Goal: Task Accomplishment & Management: Use online tool/utility

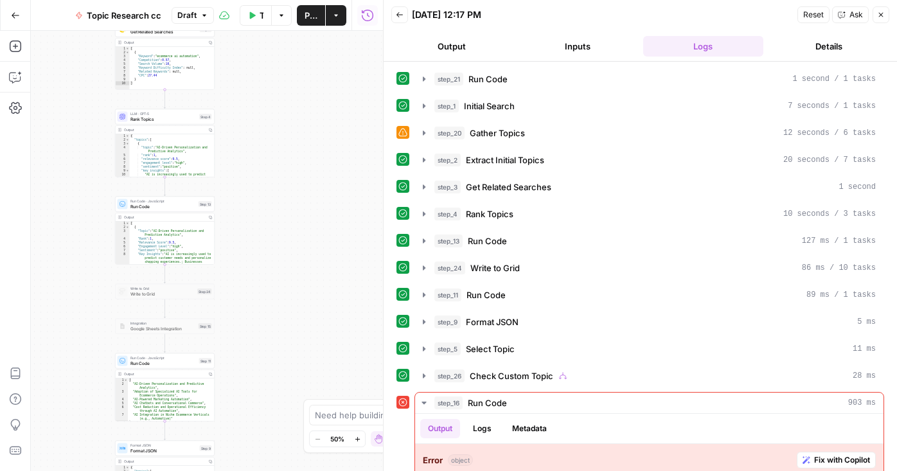
click at [404, 13] on button "Back" at bounding box center [399, 14] width 17 height 17
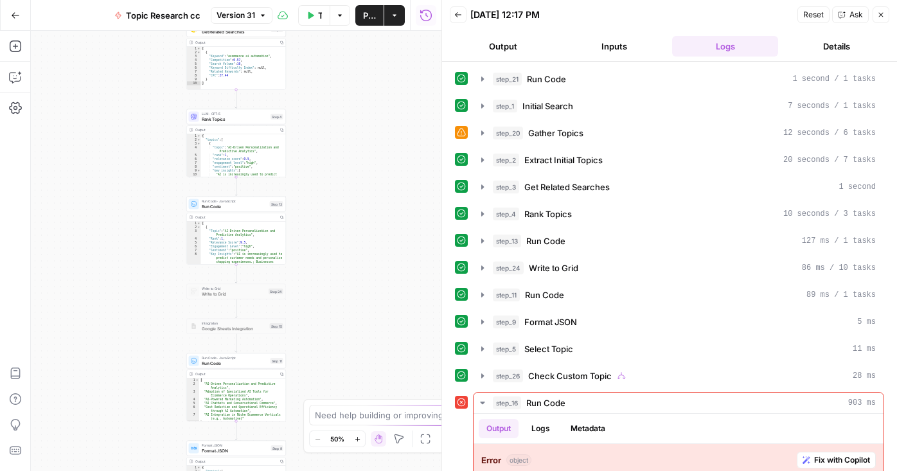
click at [456, 15] on icon "button" at bounding box center [458, 14] width 6 height 5
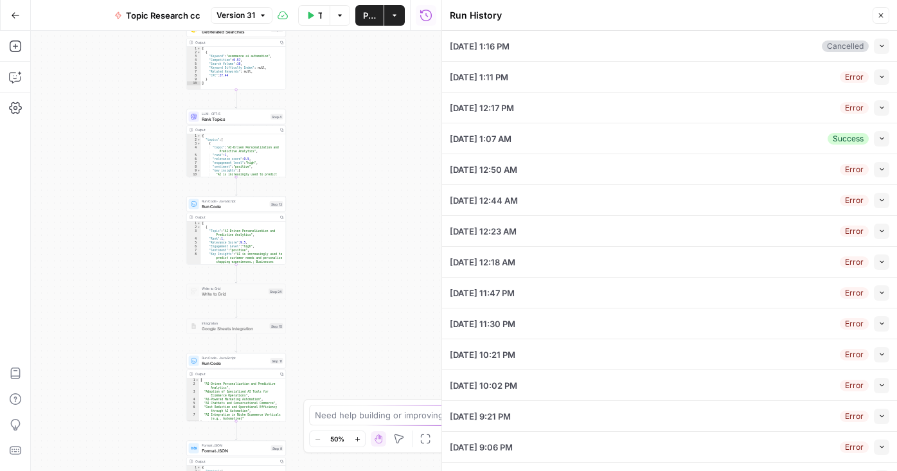
click at [883, 80] on icon "button" at bounding box center [882, 76] width 7 height 7
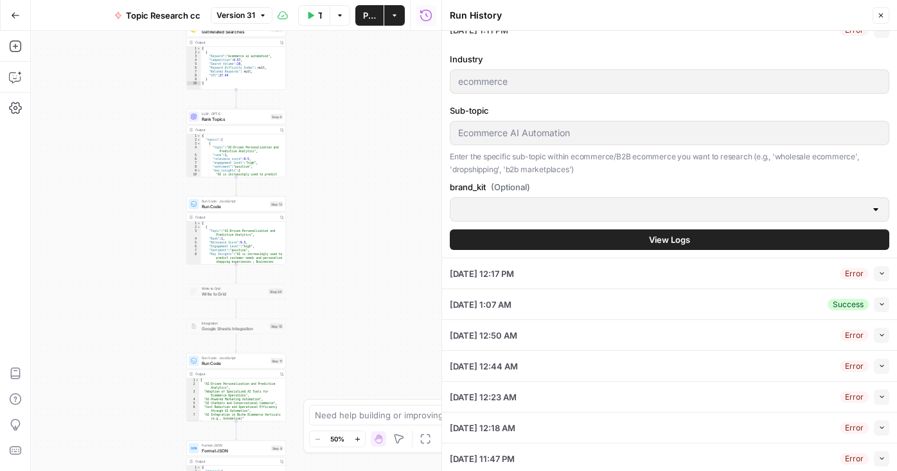
scroll to position [46, 0]
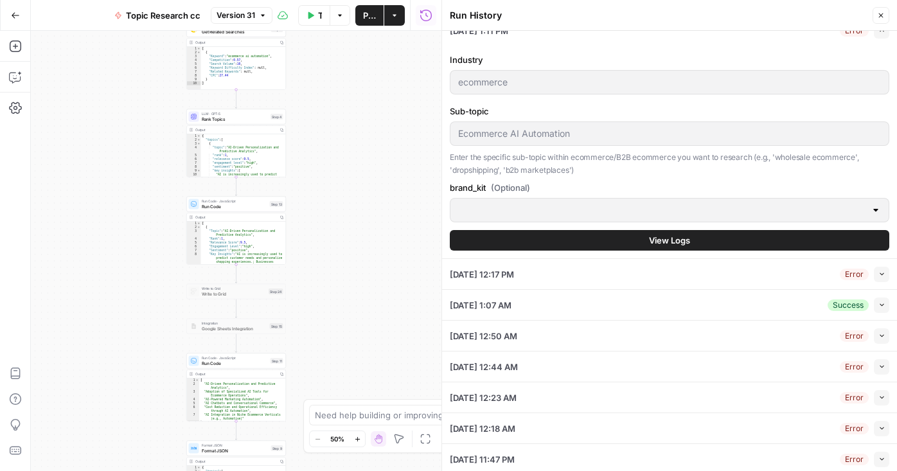
click at [735, 254] on div "Industry ecommerce Sub-topic Ecommerce AI Automation Enter the specific sub-top…" at bounding box center [670, 152] width 440 height 213
click at [735, 245] on button "View Logs" at bounding box center [670, 240] width 440 height 21
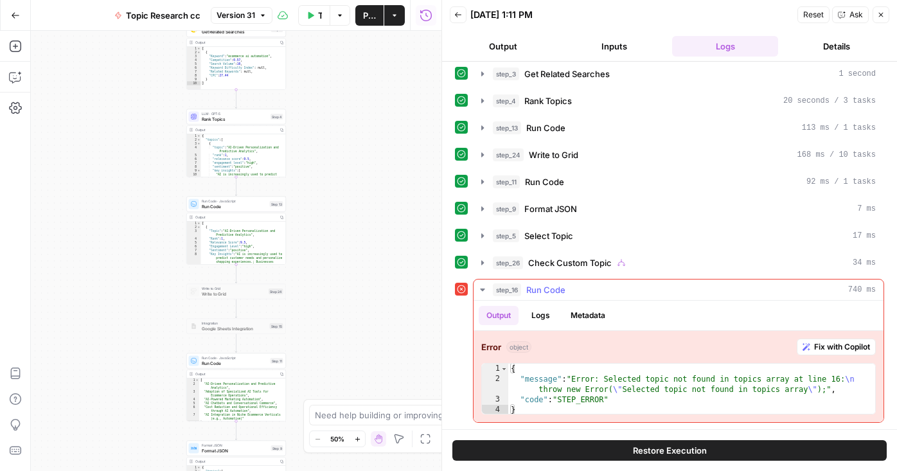
scroll to position [113, 0]
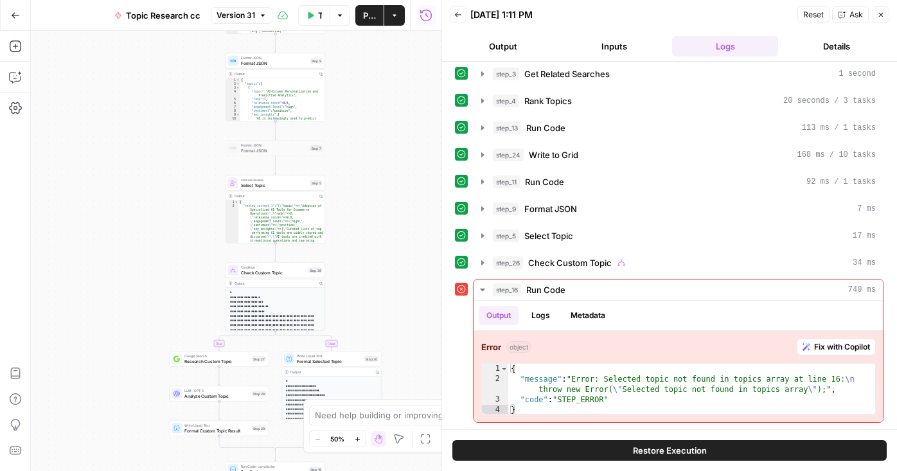
drag, startPoint x: 386, startPoint y: 287, endPoint x: 414, endPoint y: 391, distance: 108.4
click at [415, 391] on div "true false Workflow Set Inputs Inputs Run Code · Python Run Code Step 21 Output…" at bounding box center [236, 251] width 411 height 440
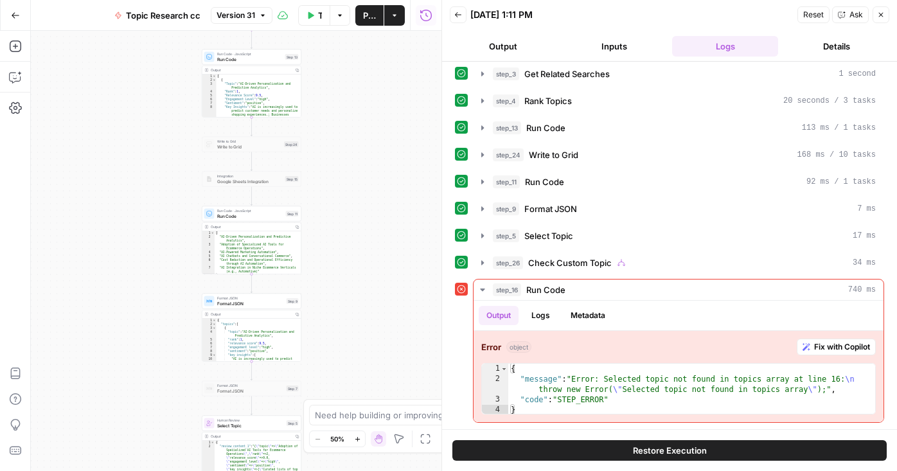
drag, startPoint x: 373, startPoint y: 191, endPoint x: 353, endPoint y: 397, distance: 206.7
click at [353, 396] on div "true false Workflow Set Inputs Inputs Run Code · Python Run Code Step 21 Output…" at bounding box center [236, 251] width 411 height 440
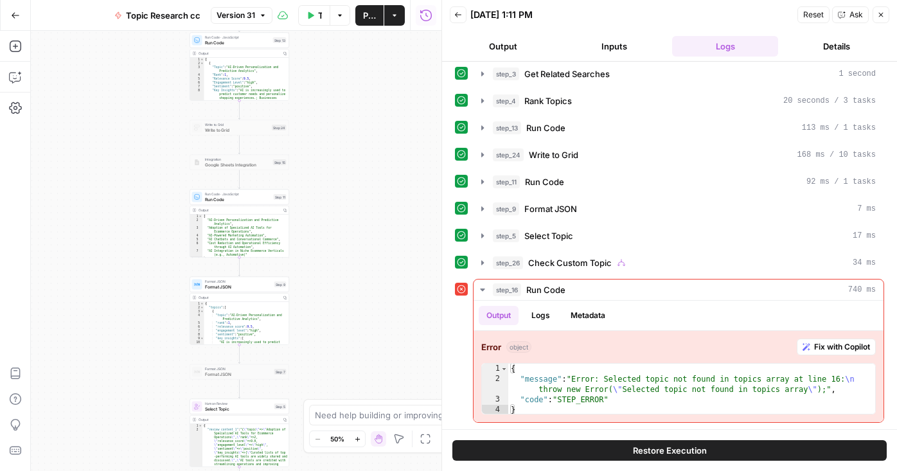
drag, startPoint x: 341, startPoint y: 126, endPoint x: 326, endPoint y: 82, distance: 47.0
click at [327, 80] on div "true false Workflow Set Inputs Inputs Run Code · Python Run Code Step 21 Output…" at bounding box center [236, 251] width 411 height 440
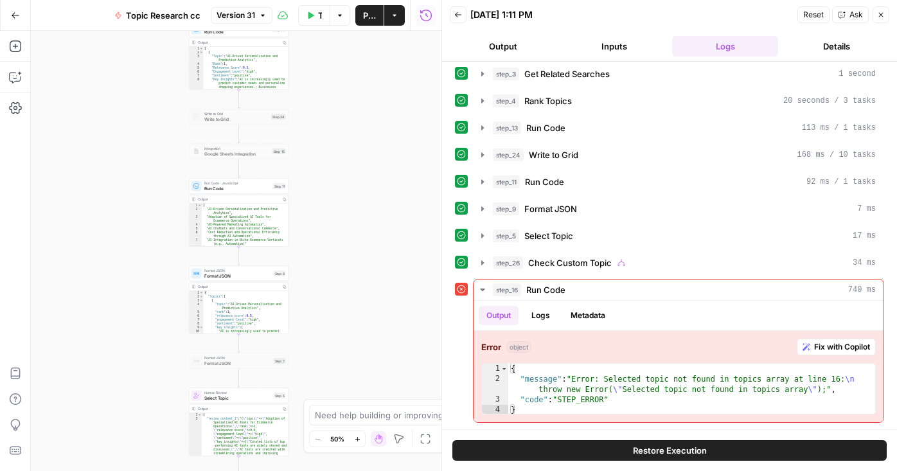
drag, startPoint x: 341, startPoint y: 247, endPoint x: 339, endPoint y: 116, distance: 131.1
click at [339, 119] on div "true false Workflow Set Inputs Inputs Run Code · Python Run Code Step 21 Output…" at bounding box center [236, 251] width 411 height 440
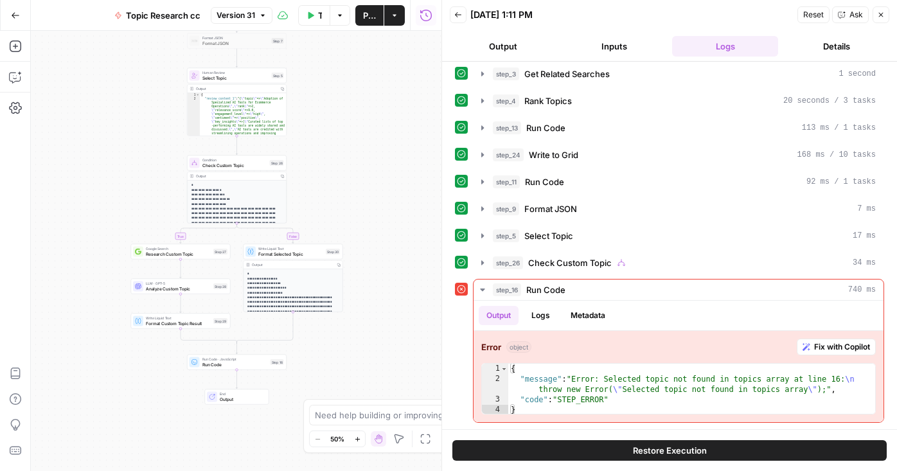
drag, startPoint x: 348, startPoint y: 320, endPoint x: 344, endPoint y: 111, distance: 208.9
click at [344, 112] on div "true false Workflow Set Inputs Inputs Run Code · Python Run Code Step 21 Output…" at bounding box center [236, 251] width 411 height 440
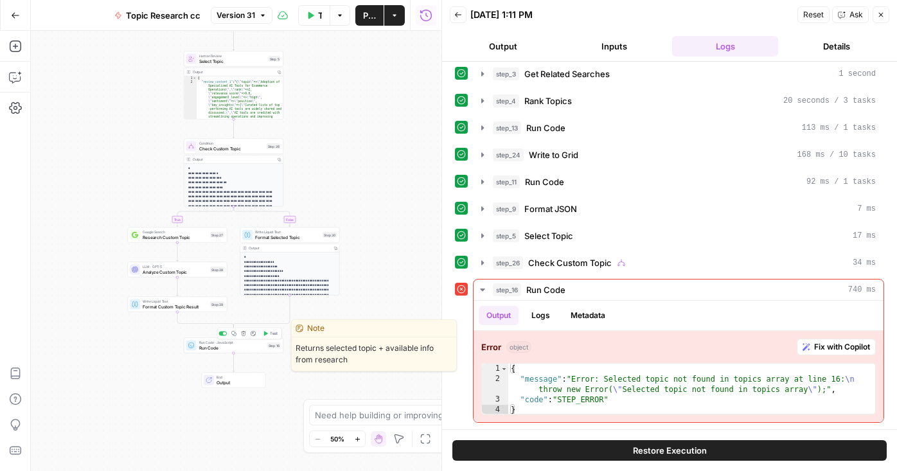
click at [220, 351] on div "Run Code · JavaScript Run Code Step 16 Copy step Delete step Edit Note Test" at bounding box center [234, 345] width 100 height 15
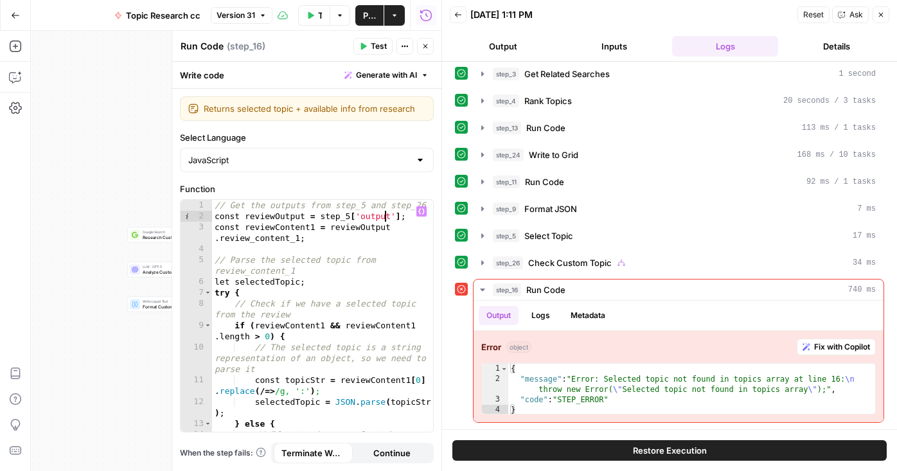
click at [384, 215] on div "// Get the outputs from step_5 and step_26 const reviewOutput = step_5 [ 'outpu…" at bounding box center [322, 332] width 221 height 265
click at [388, 217] on div "// Get the outputs from step_5 and step_26 const reviewOutput = step_5 [ 'outpu…" at bounding box center [322, 332] width 221 height 265
drag, startPoint x: 319, startPoint y: 216, endPoint x: 400, endPoint y: 214, distance: 81.0
click at [400, 214] on div "// Get the outputs from step_5 and step_26 const reviewOutput = step_5 [ 'outpu…" at bounding box center [322, 332] width 221 height 265
click at [419, 212] on icon "button" at bounding box center [421, 211] width 6 height 6
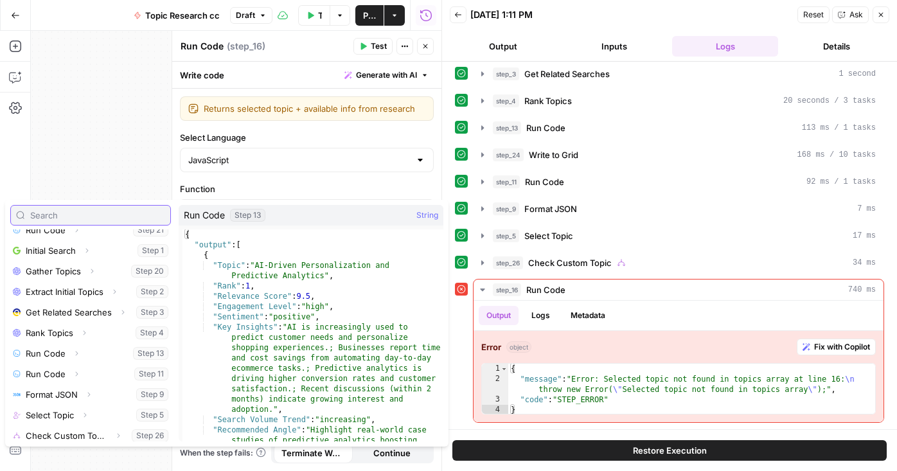
scroll to position [114, 0]
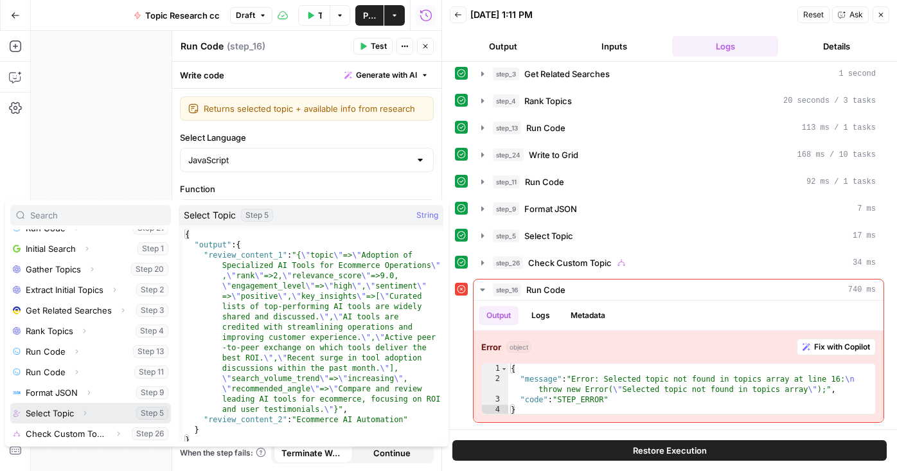
click at [82, 413] on icon "button" at bounding box center [85, 413] width 8 height 8
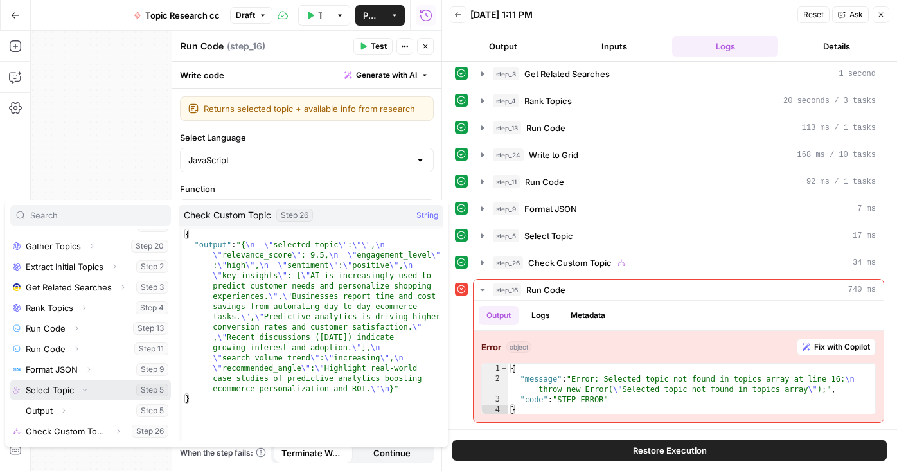
scroll to position [138, 0]
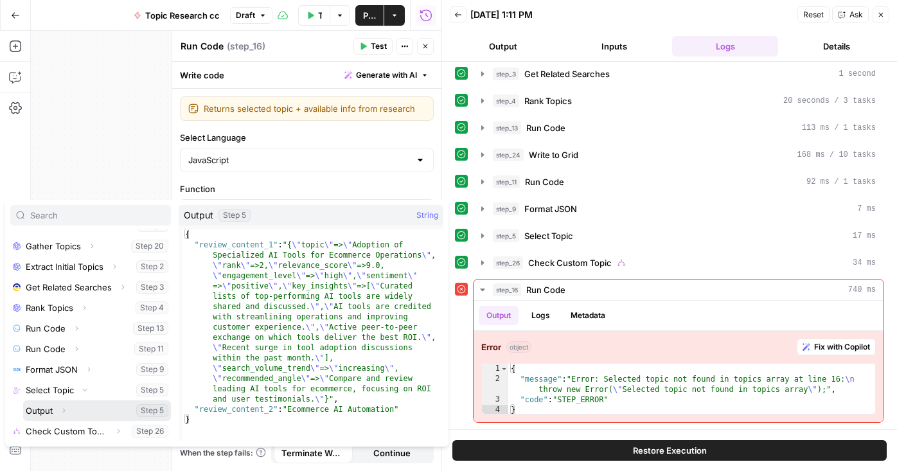
click at [145, 408] on button "Select variable Output" at bounding box center [97, 410] width 148 height 21
type textarea "**********"
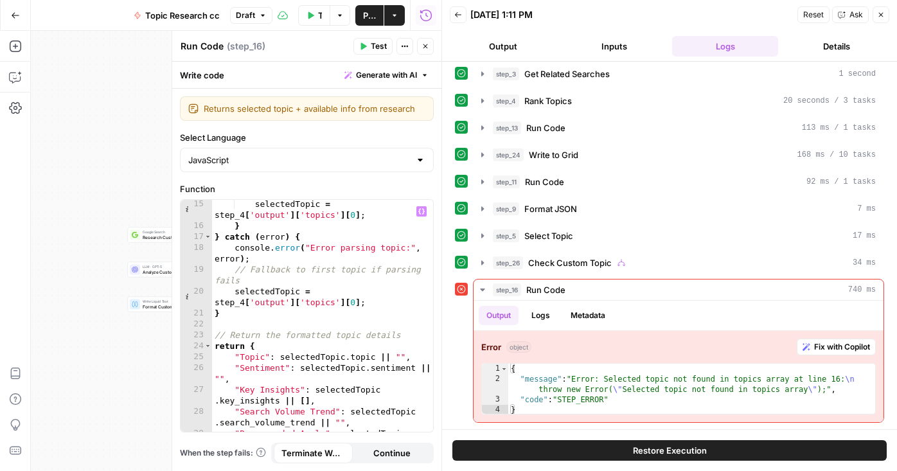
scroll to position [282, 0]
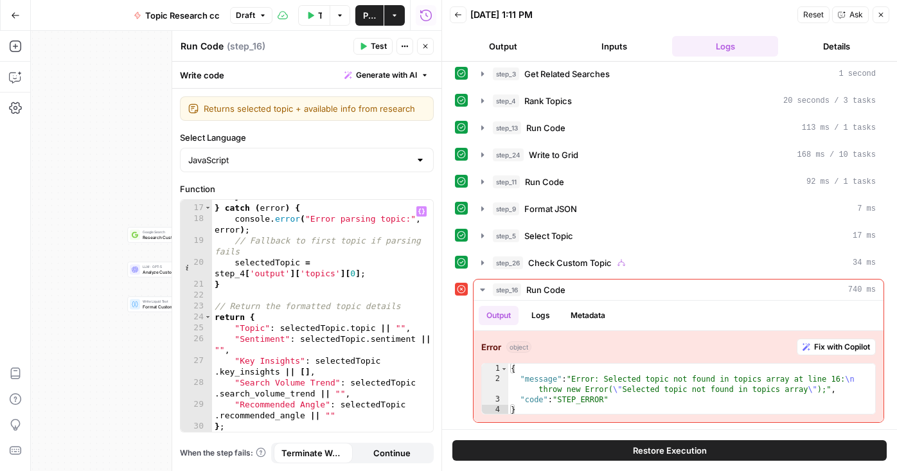
click at [379, 42] on span "Test" at bounding box center [379, 46] width 16 height 12
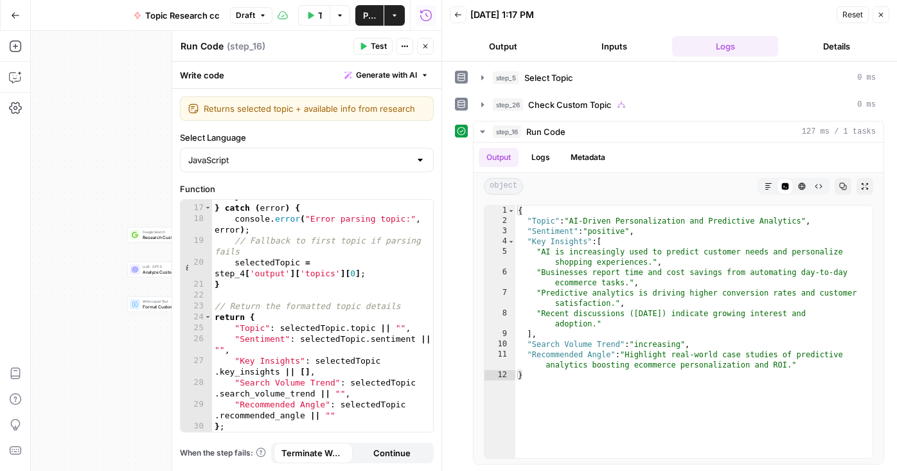
scroll to position [244, 0]
click at [481, 129] on icon "button" at bounding box center [483, 132] width 10 height 10
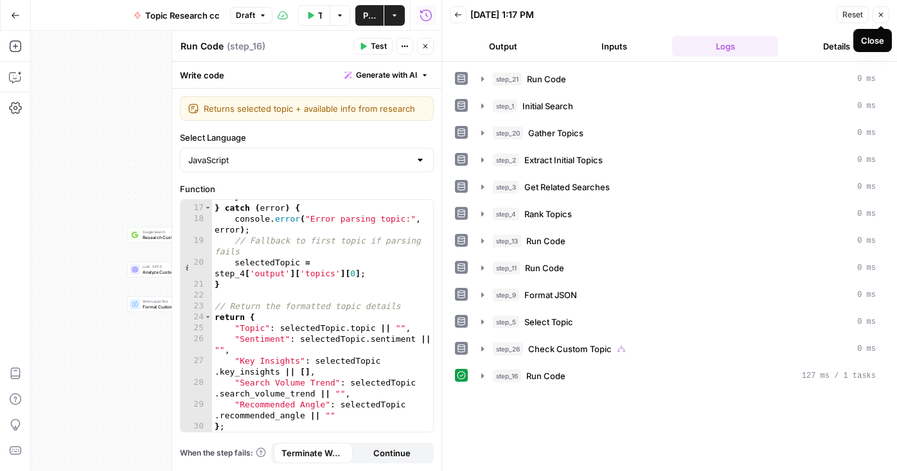
click at [883, 17] on icon "button" at bounding box center [881, 15] width 4 height 4
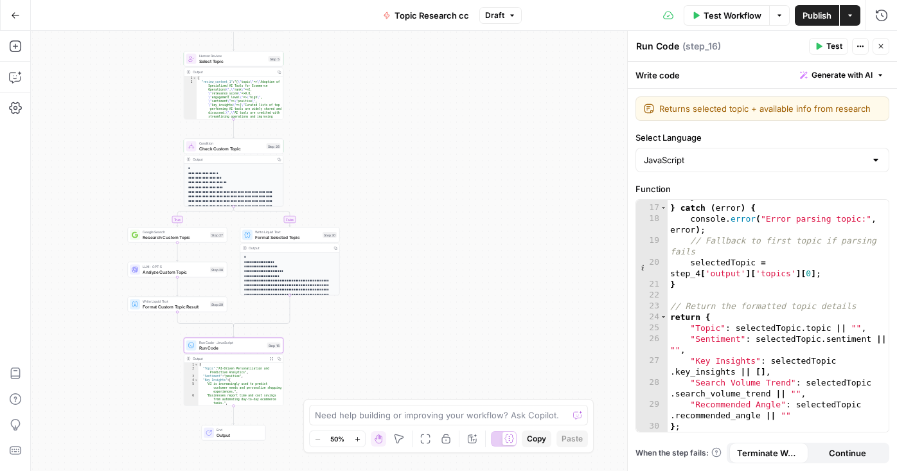
click at [240, 435] on span "Output" at bounding box center [239, 435] width 44 height 6
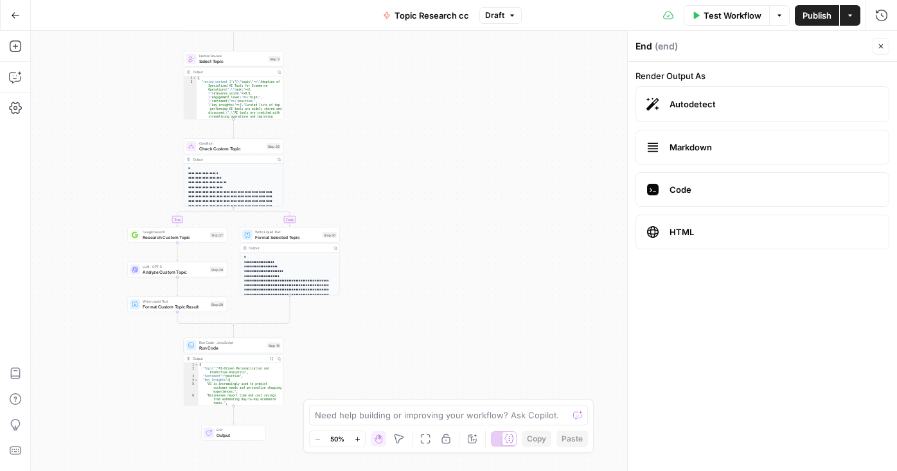
click at [816, 12] on span "Publish" at bounding box center [817, 15] width 29 height 13
click at [16, 76] on icon "button" at bounding box center [15, 77] width 13 height 13
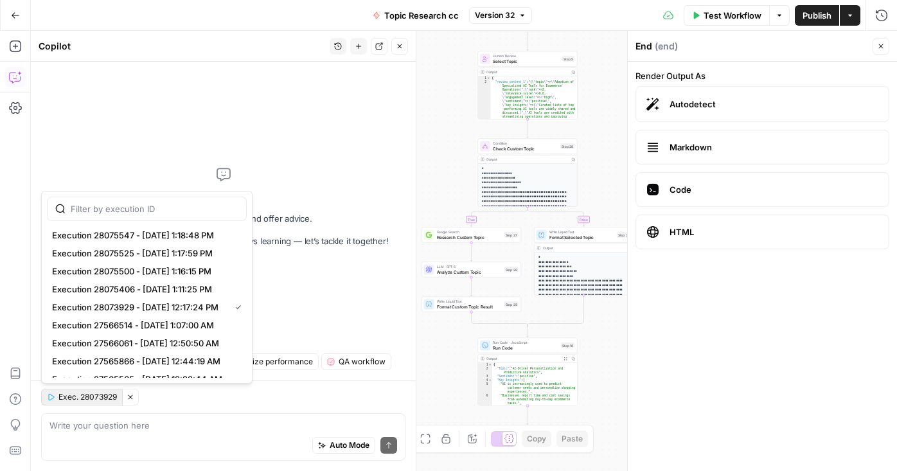
click at [89, 395] on span "Exec. 28073929" at bounding box center [87, 397] width 58 height 12
click at [139, 228] on button "Execution 28075547 - 8/26/2025, 1:18:48 PM" at bounding box center [147, 235] width 200 height 18
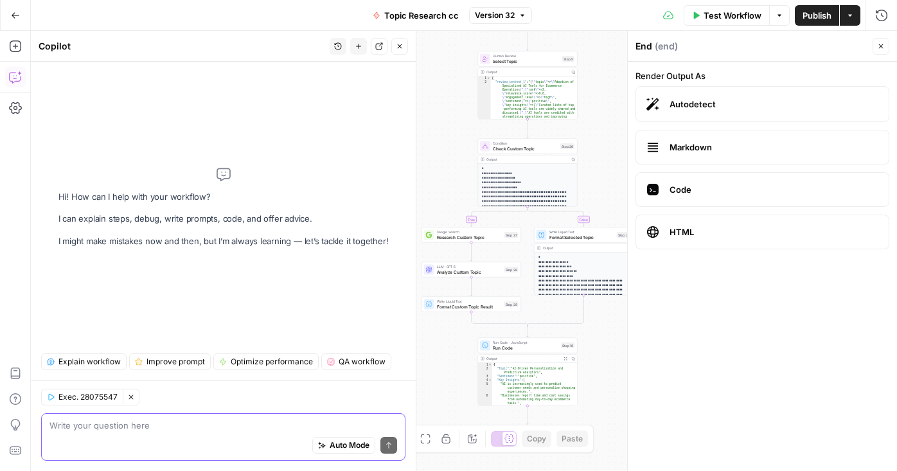
click at [152, 429] on textarea at bounding box center [223, 425] width 348 height 13
paste textarea "{ "message": "Error: Selected topic not found in topics array at line 16:\n thr…"
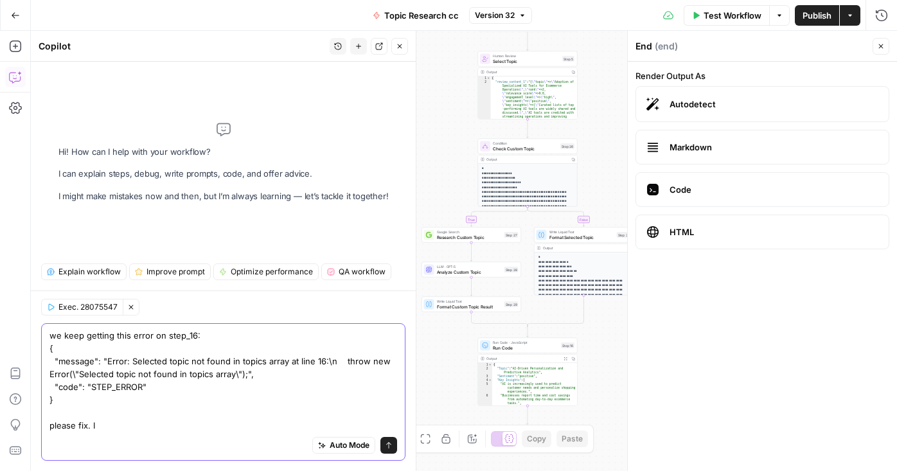
type textarea "we keep getting this error on step_16: { "message": "Error: Selected topic not …"
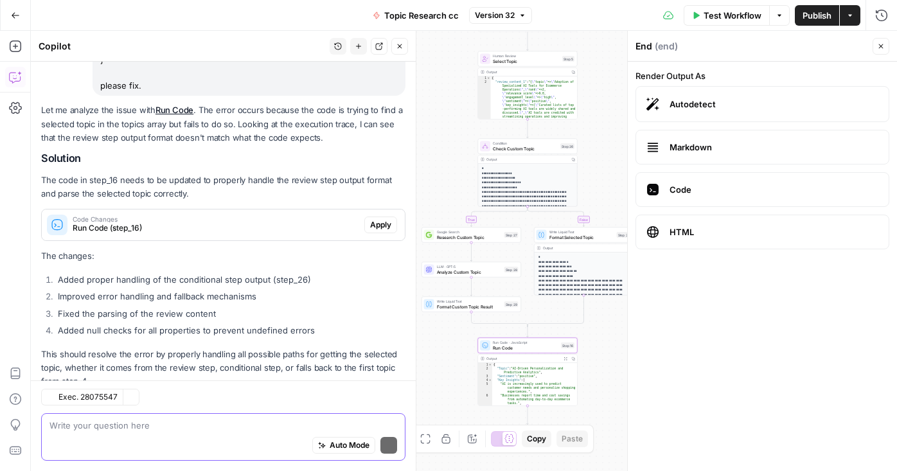
scroll to position [189, 0]
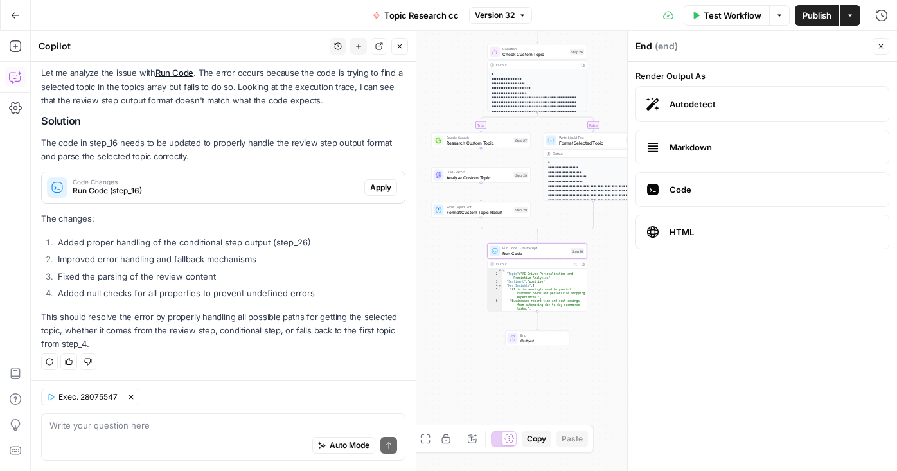
click at [377, 182] on span "Apply" at bounding box center [380, 188] width 21 height 12
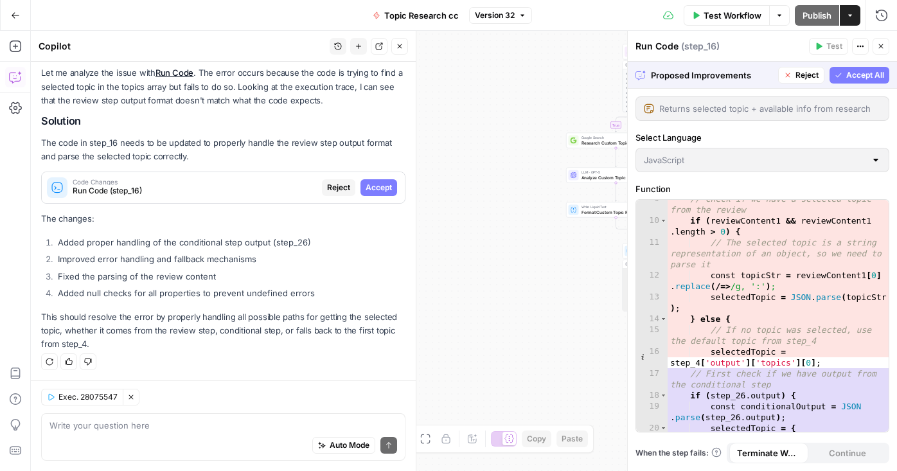
scroll to position [137, 0]
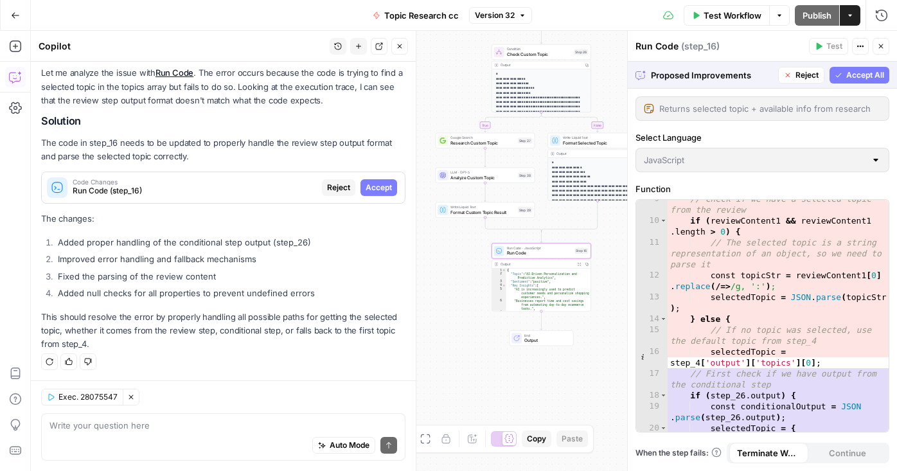
click at [390, 184] on span "Accept" at bounding box center [379, 188] width 26 height 12
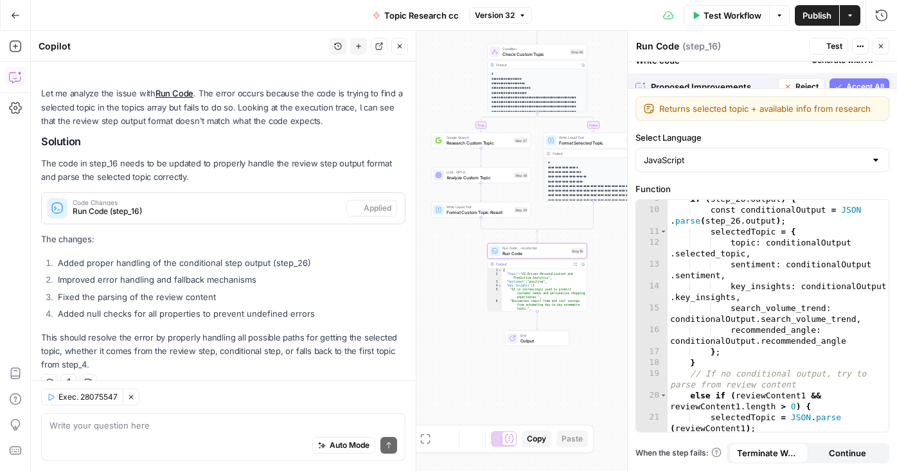
scroll to position [210, 0]
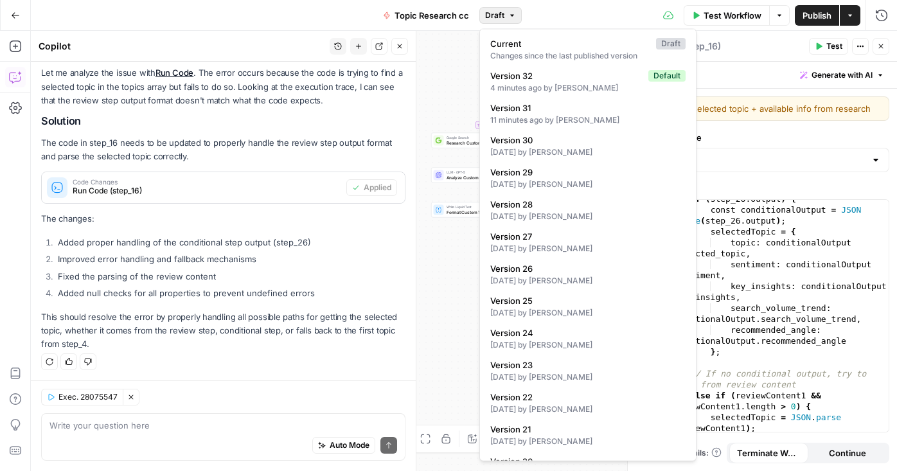
click at [492, 14] on span "Draft" at bounding box center [494, 16] width 19 height 12
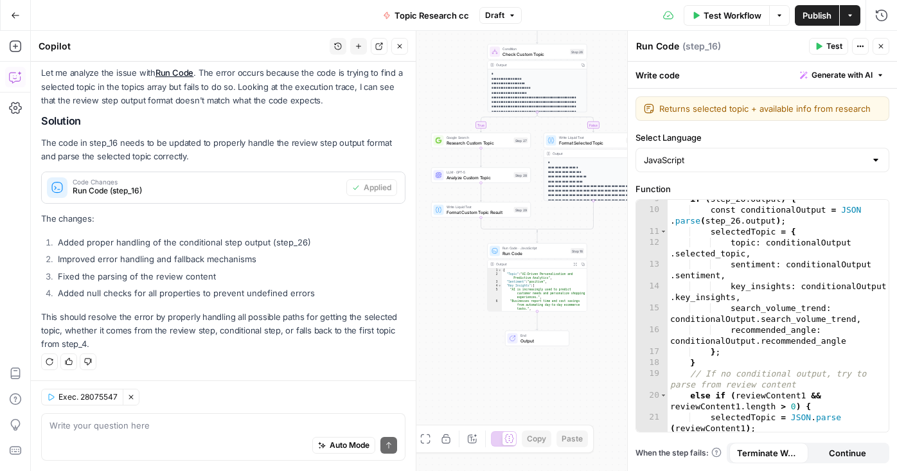
click at [821, 12] on span "Publish" at bounding box center [817, 15] width 29 height 13
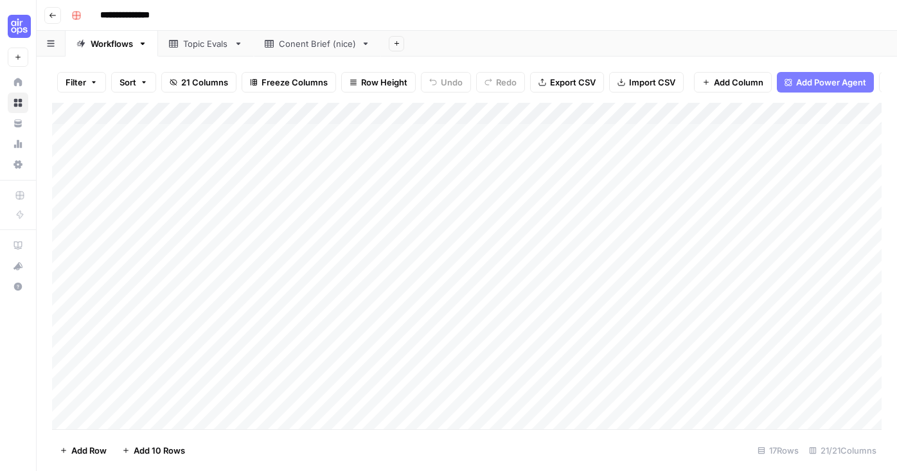
click at [461, 103] on div "Add Column" at bounding box center [467, 268] width 830 height 330
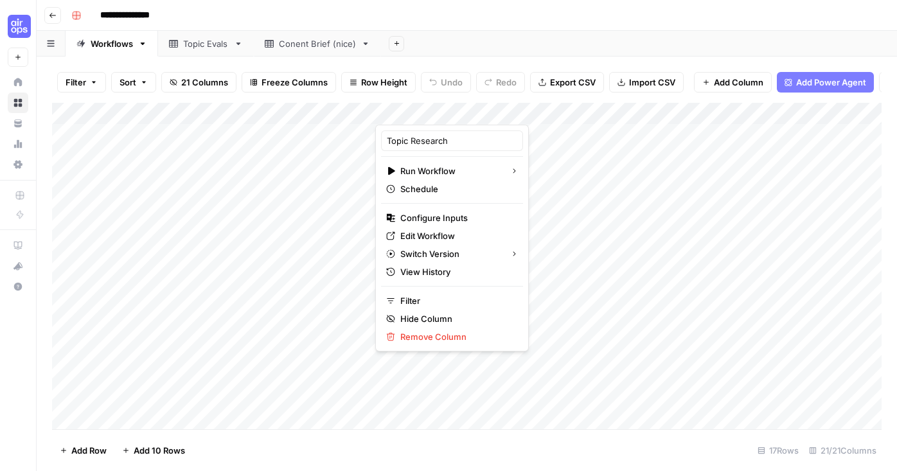
click at [350, 443] on footer "Add Row Add 10 Rows 17 Rows 21/21 Columns" at bounding box center [467, 450] width 830 height 42
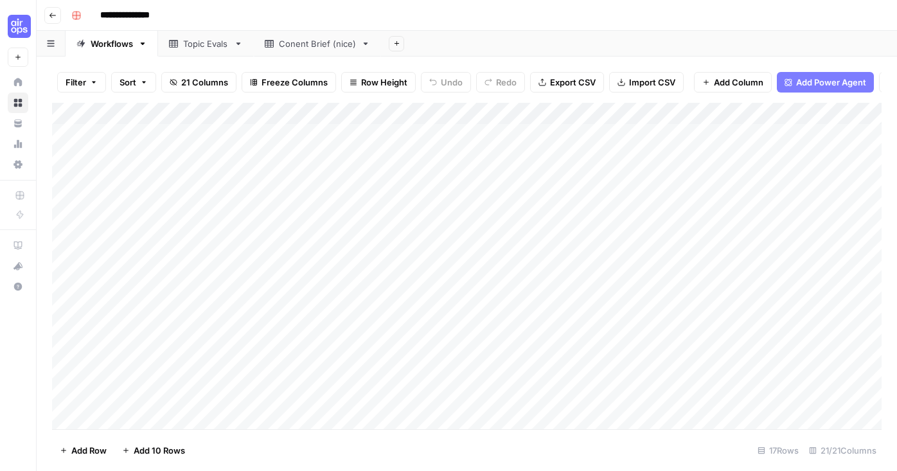
click at [334, 440] on footer "Add Row Add 10 Rows 17 Rows 21/21 Columns" at bounding box center [467, 450] width 830 height 42
click at [478, 394] on div "Add Column" at bounding box center [467, 268] width 830 height 330
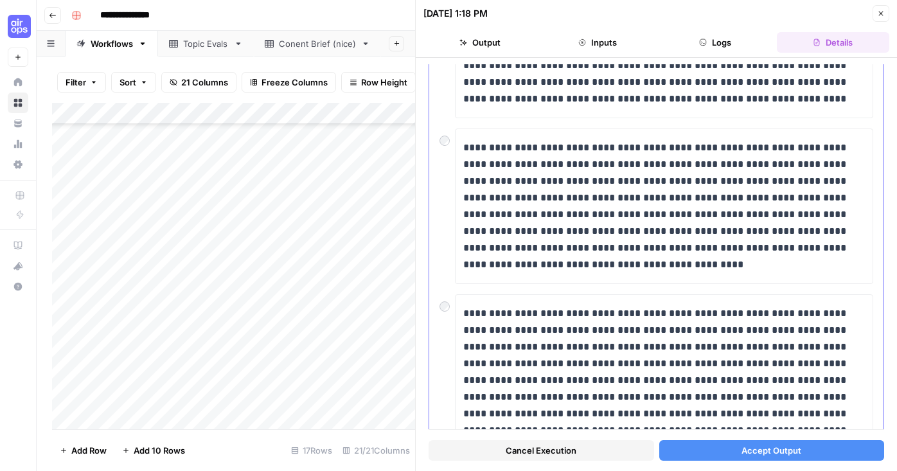
scroll to position [568, 0]
click at [701, 447] on button "Accept Output" at bounding box center [772, 450] width 226 height 21
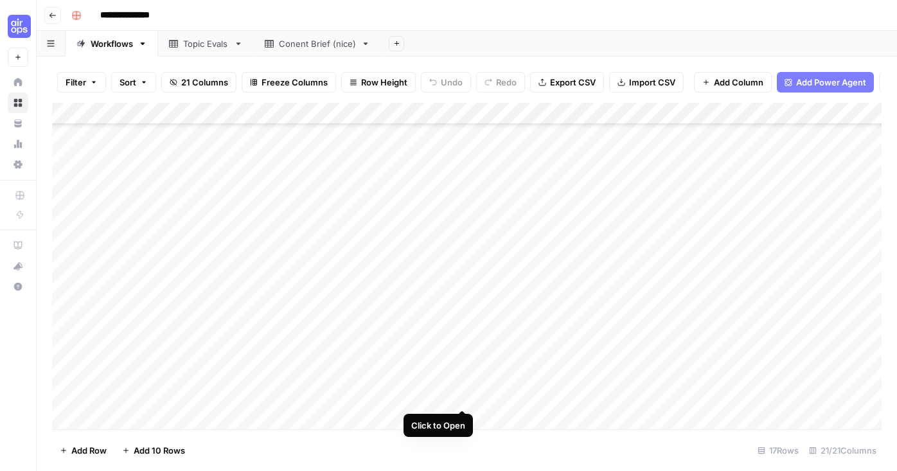
click at [462, 395] on div "Add Column" at bounding box center [467, 268] width 830 height 330
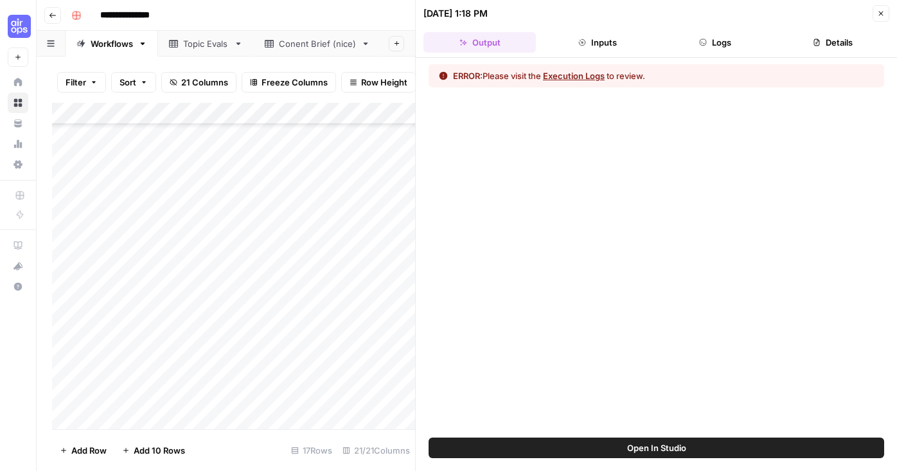
click at [578, 76] on button "Execution Logs" at bounding box center [574, 75] width 62 height 13
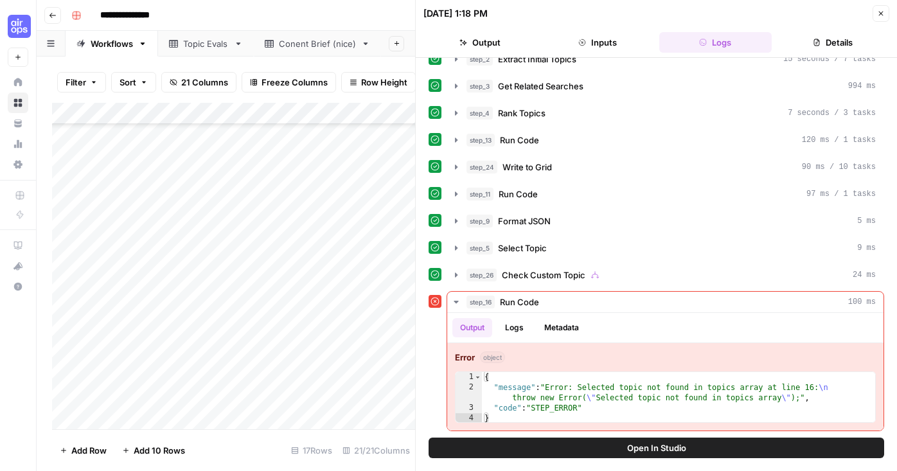
scroll to position [97, 0]
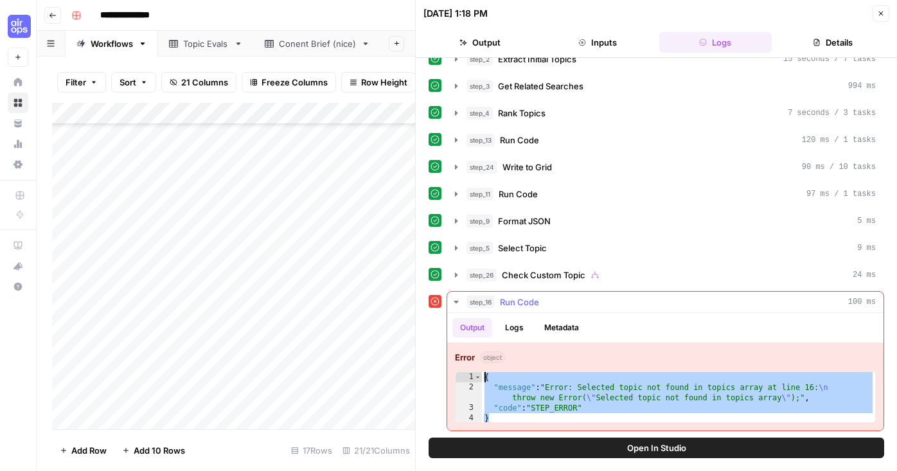
drag, startPoint x: 499, startPoint y: 421, endPoint x: 475, endPoint y: 368, distance: 58.1
click at [475, 368] on div "Error object * 1 2 3 4 { "message" : "Error: Selected topic not found in topics…" at bounding box center [665, 386] width 436 height 87
type textarea "**********"
click at [880, 15] on icon "button" at bounding box center [881, 14] width 8 height 8
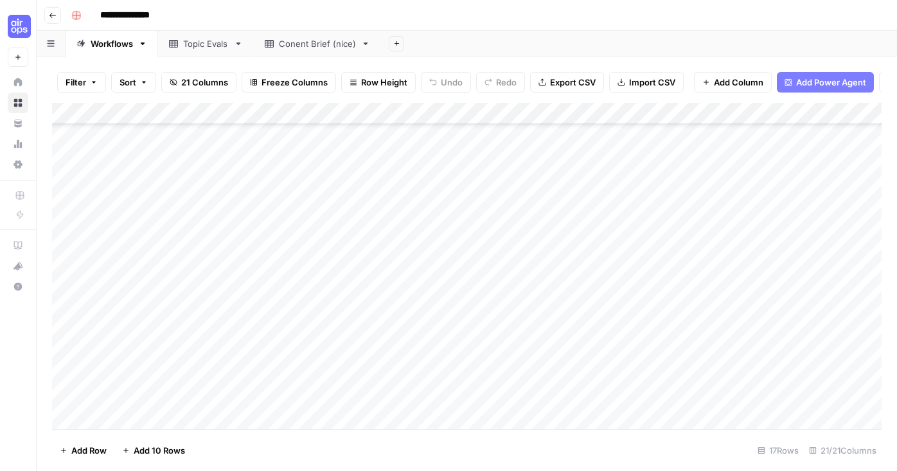
scroll to position [84, 0]
click at [483, 398] on div "Add Column" at bounding box center [467, 268] width 830 height 330
click at [477, 392] on div "Add Column" at bounding box center [467, 268] width 830 height 330
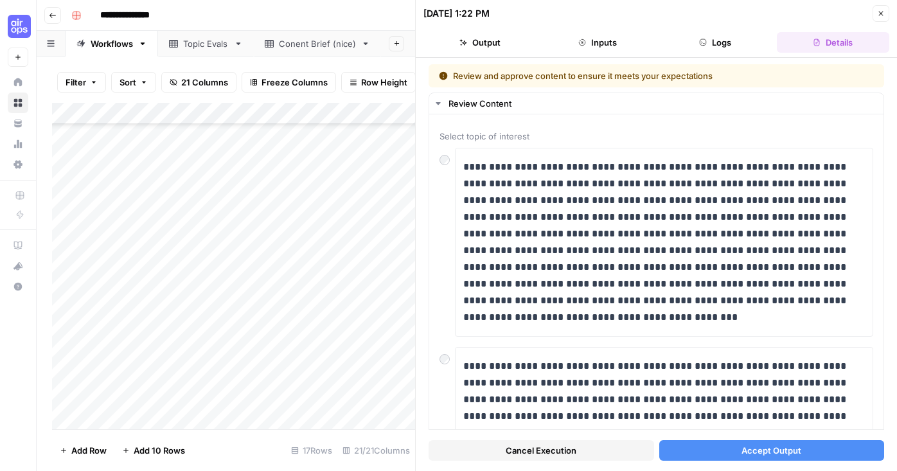
click at [790, 454] on span "Accept Output" at bounding box center [772, 450] width 60 height 13
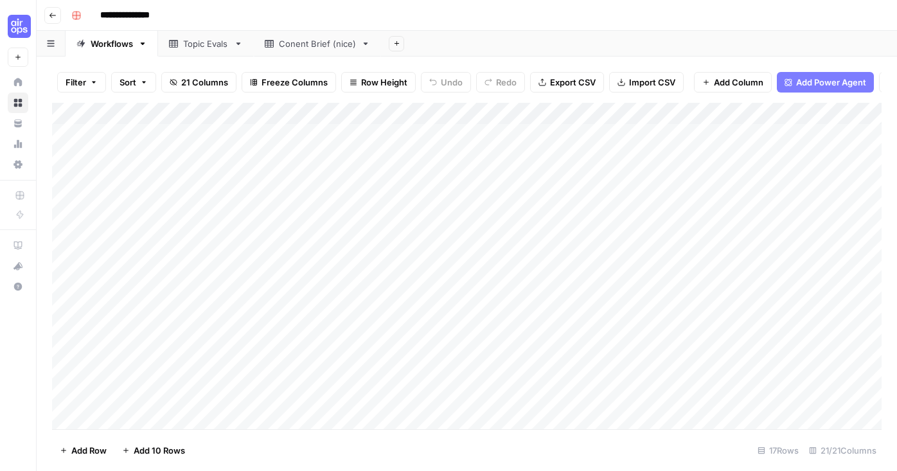
click at [464, 105] on div "Add Column" at bounding box center [467, 268] width 830 height 330
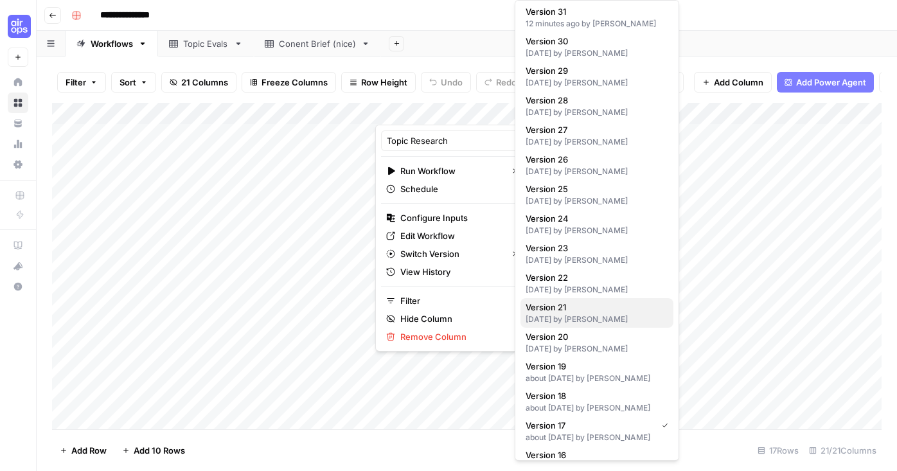
scroll to position [94, 0]
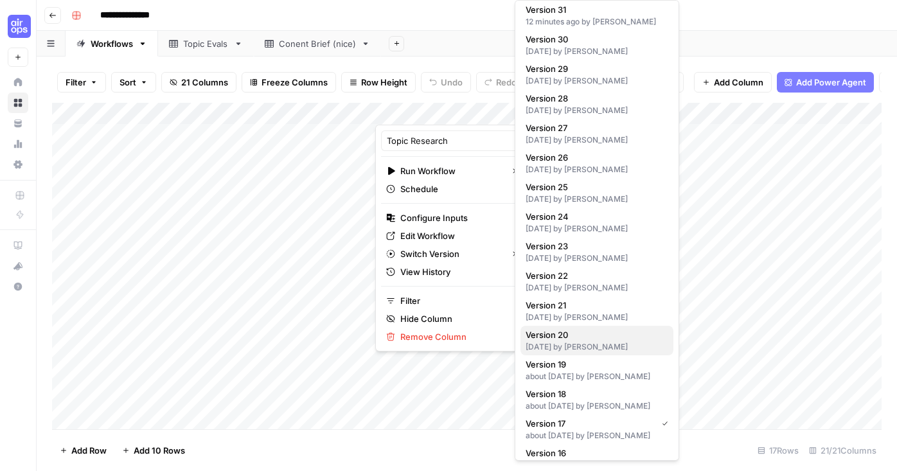
click at [571, 340] on span "Version 20" at bounding box center [595, 334] width 138 height 13
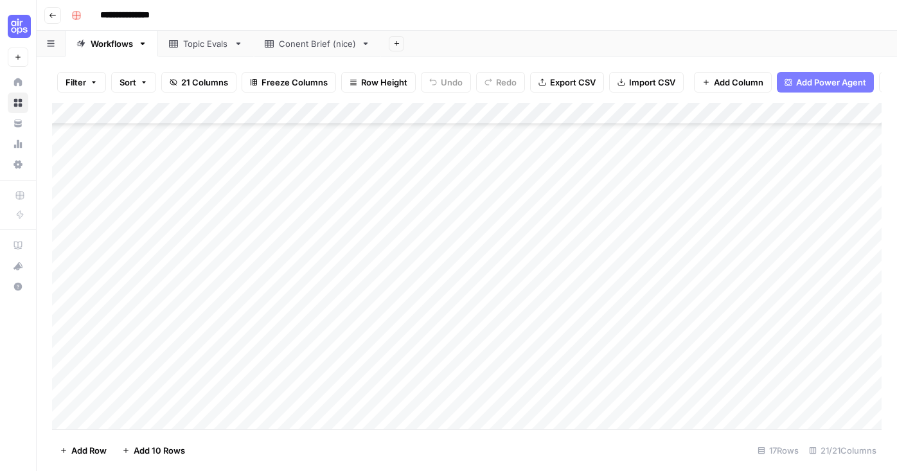
scroll to position [84, 0]
click at [481, 395] on div "Add Column" at bounding box center [467, 268] width 830 height 330
click at [465, 111] on div "Add Column" at bounding box center [467, 268] width 830 height 330
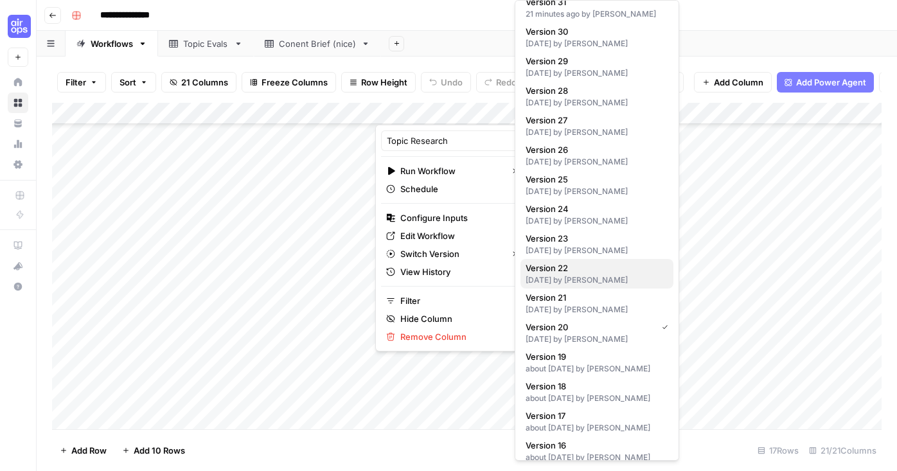
scroll to position [110, 0]
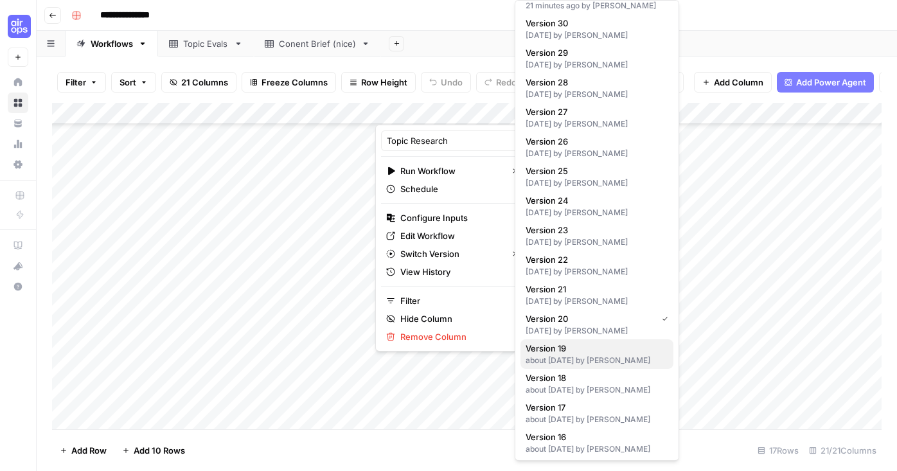
click at [539, 359] on div "about [DATE] by [PERSON_NAME]" at bounding box center [597, 361] width 143 height 12
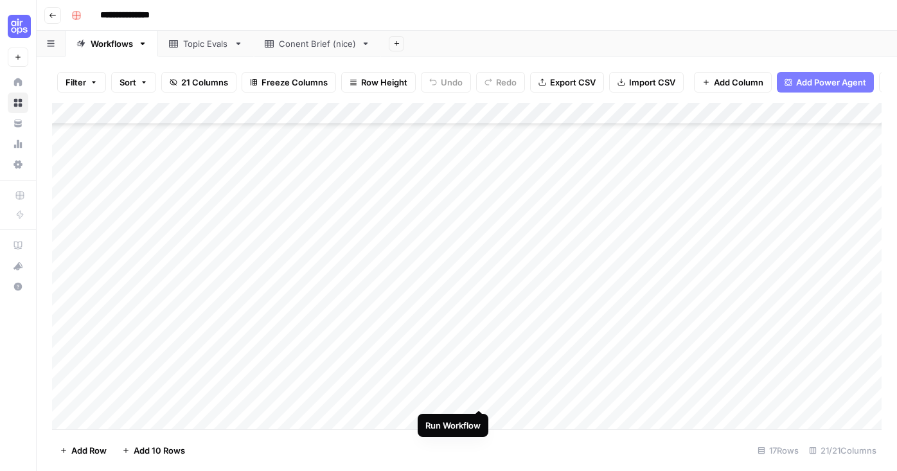
click at [481, 395] on div "Add Column" at bounding box center [467, 268] width 830 height 330
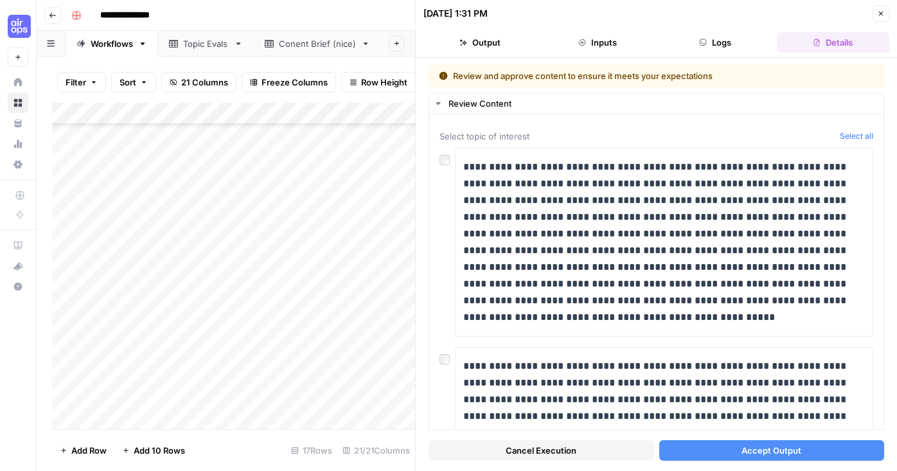
click at [763, 456] on span "Accept Output" at bounding box center [772, 450] width 60 height 13
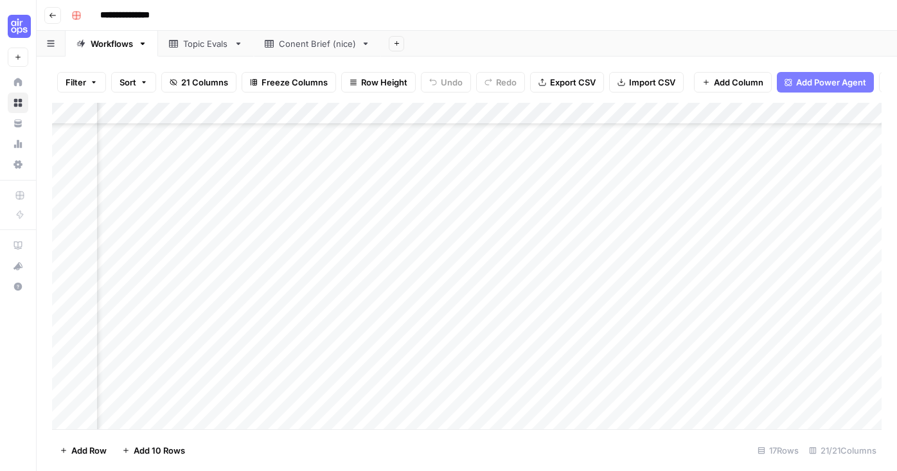
scroll to position [84, 396]
click at [618, 393] on div "Add Column" at bounding box center [467, 268] width 830 height 330
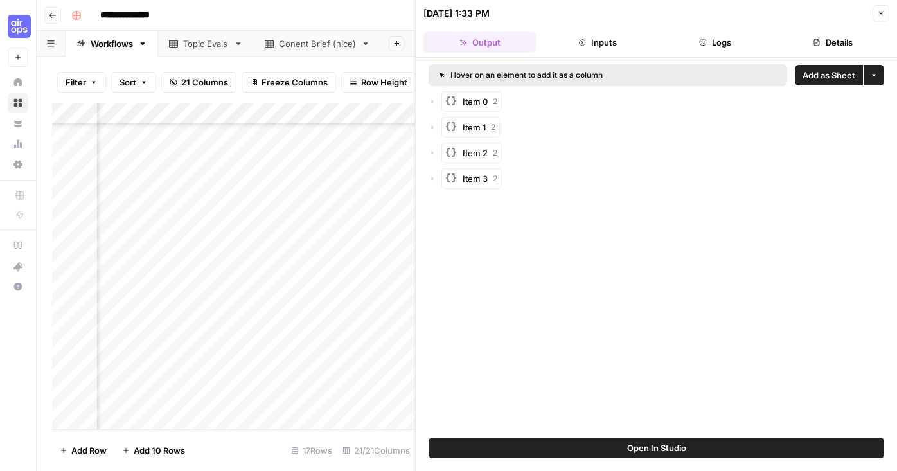
click at [881, 8] on button "Close" at bounding box center [881, 13] width 17 height 17
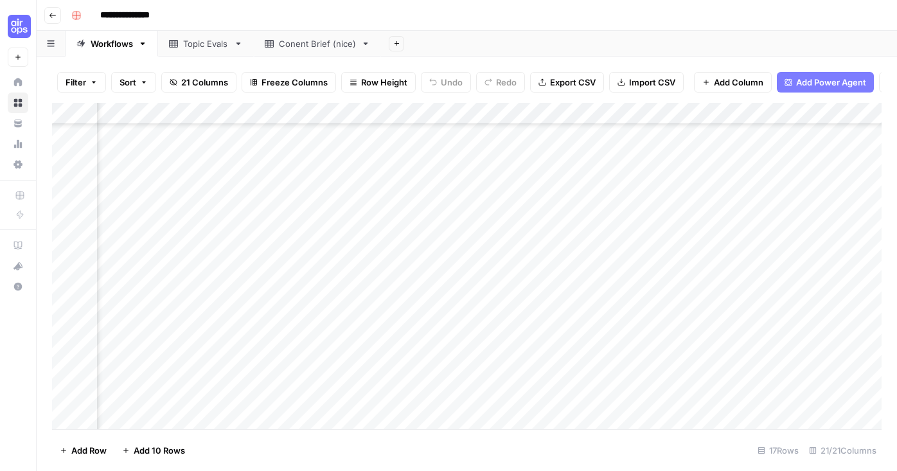
scroll to position [80, 620]
click at [615, 401] on div "Add Column" at bounding box center [467, 268] width 830 height 330
click at [648, 397] on div "Add Column" at bounding box center [467, 268] width 830 height 330
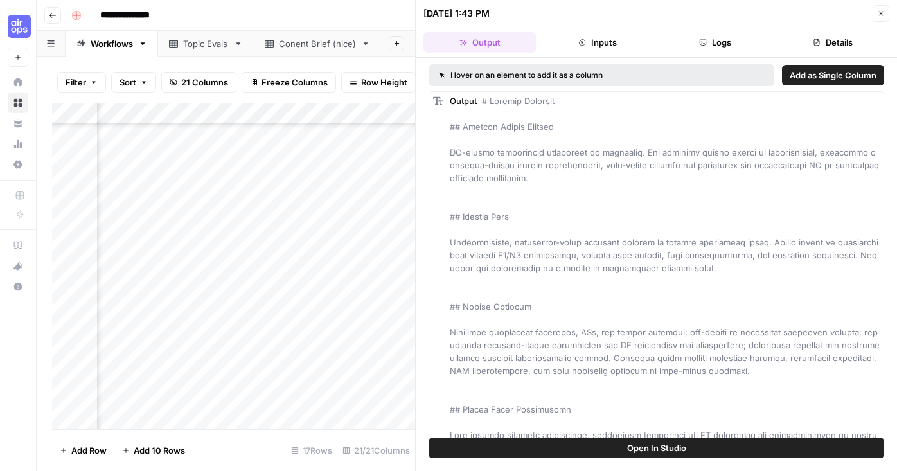
click at [883, 7] on button "Close" at bounding box center [881, 13] width 17 height 17
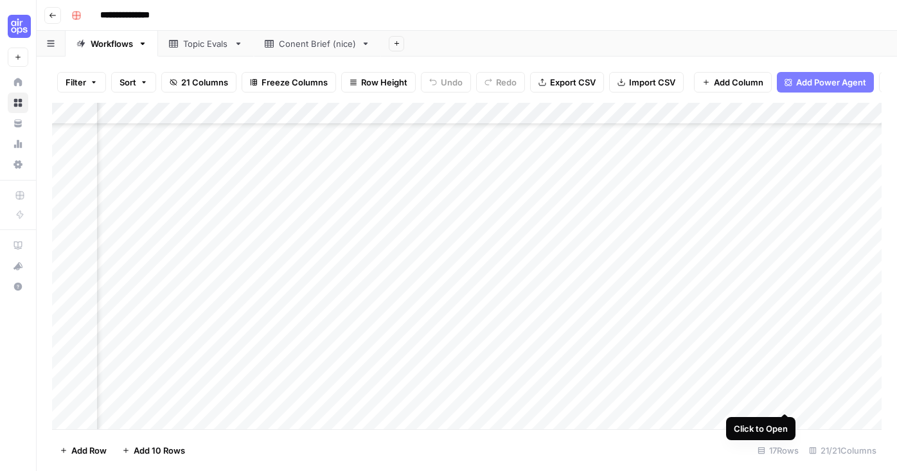
click at [787, 398] on div "Add Column" at bounding box center [467, 268] width 830 height 330
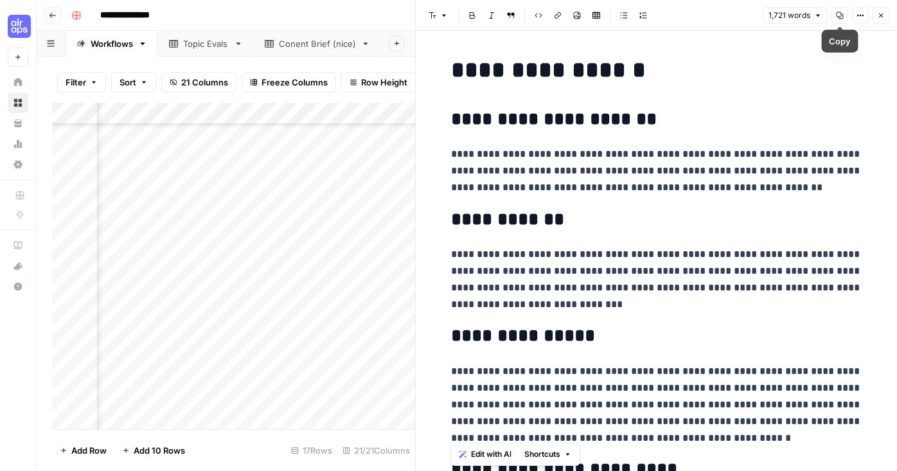
click at [839, 15] on icon "button" at bounding box center [840, 16] width 8 height 8
